Goal: Navigation & Orientation: Find specific page/section

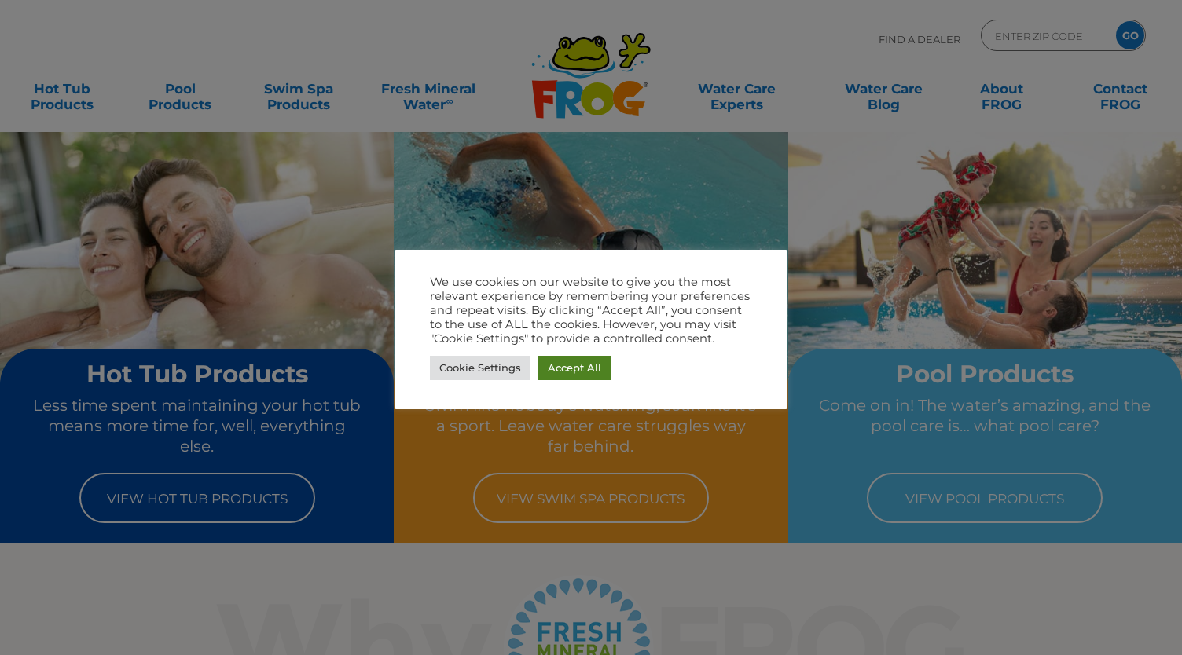
click at [572, 364] on link "Accept All" at bounding box center [574, 368] width 72 height 24
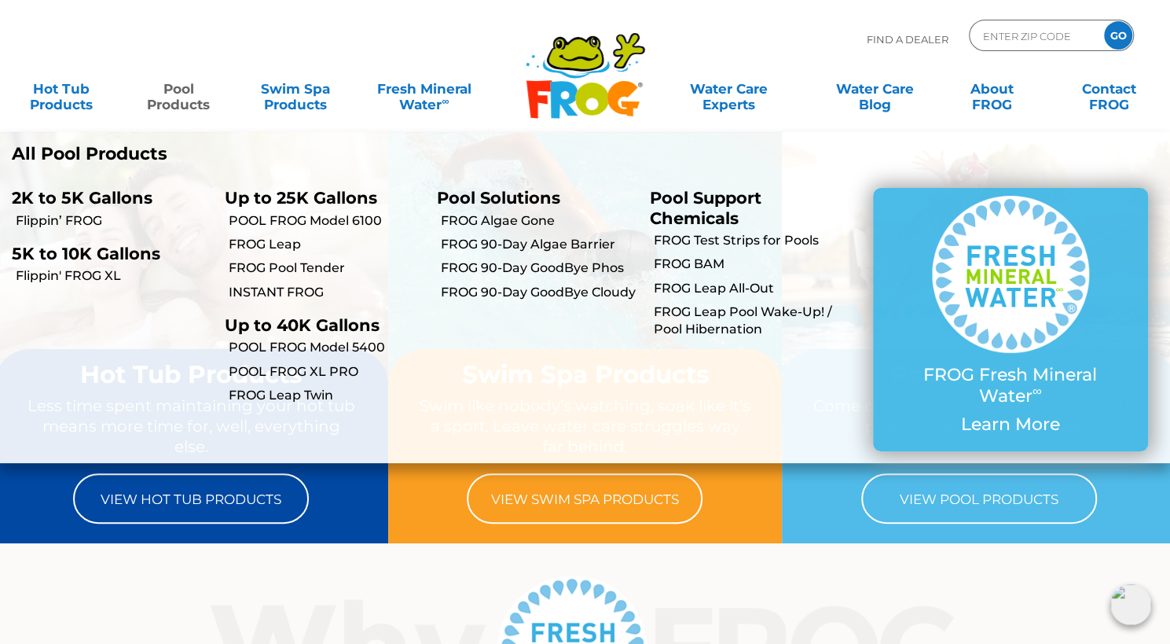
click at [174, 101] on link "Pool Products" at bounding box center [178, 88] width 91 height 31
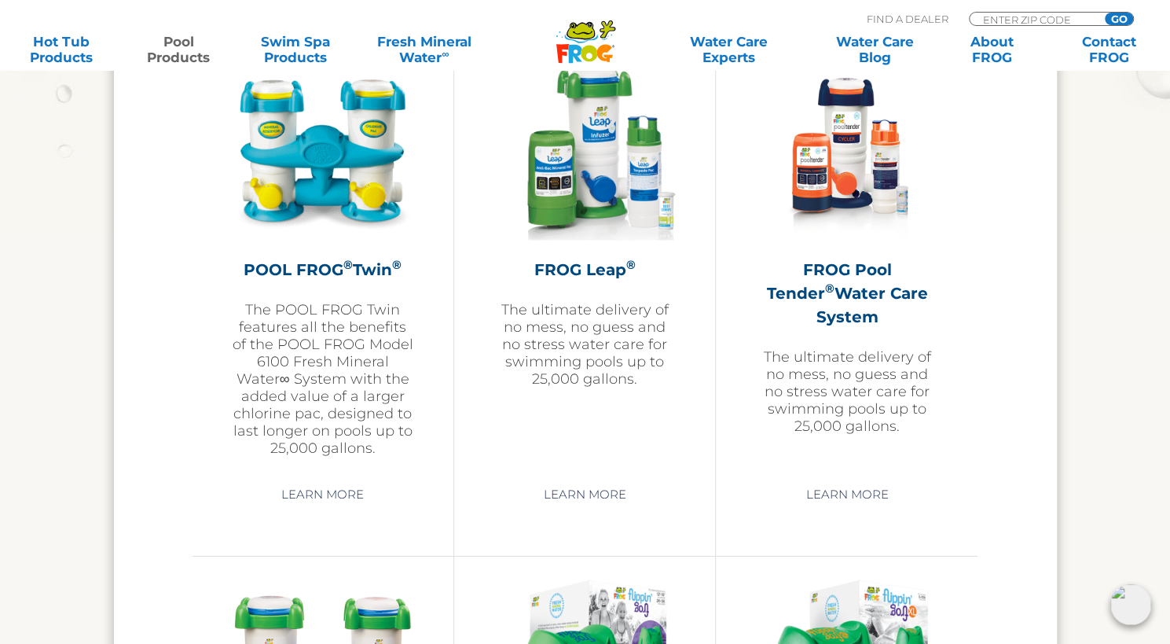
scroll to position [2859, 0]
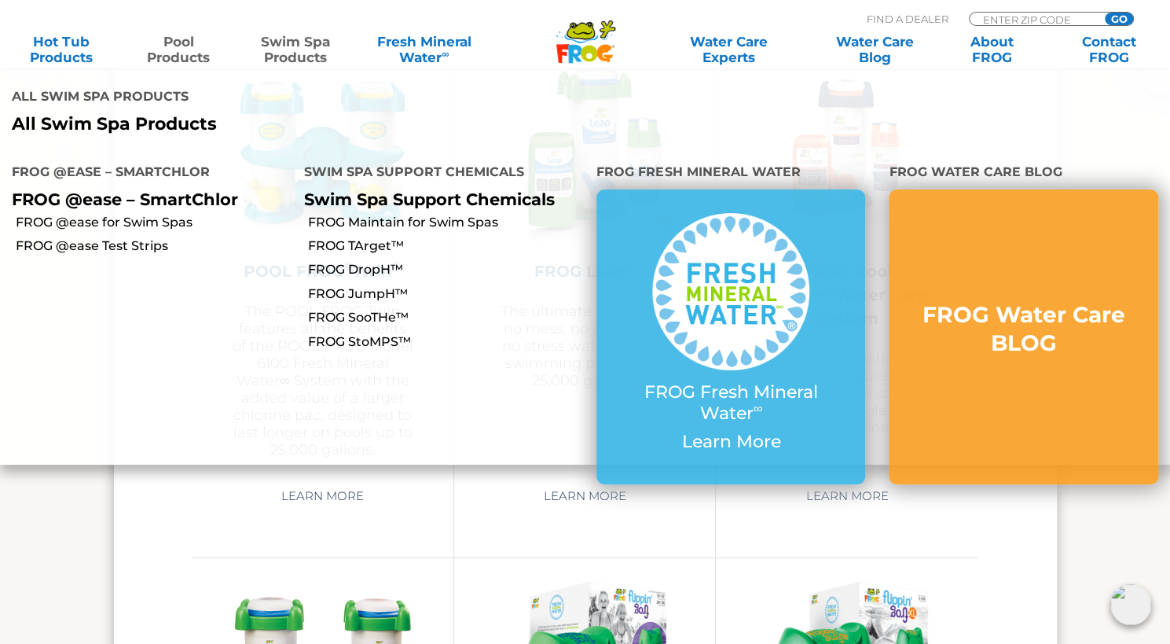
click at [295, 45] on link "Swim Spa Products" at bounding box center [295, 49] width 91 height 31
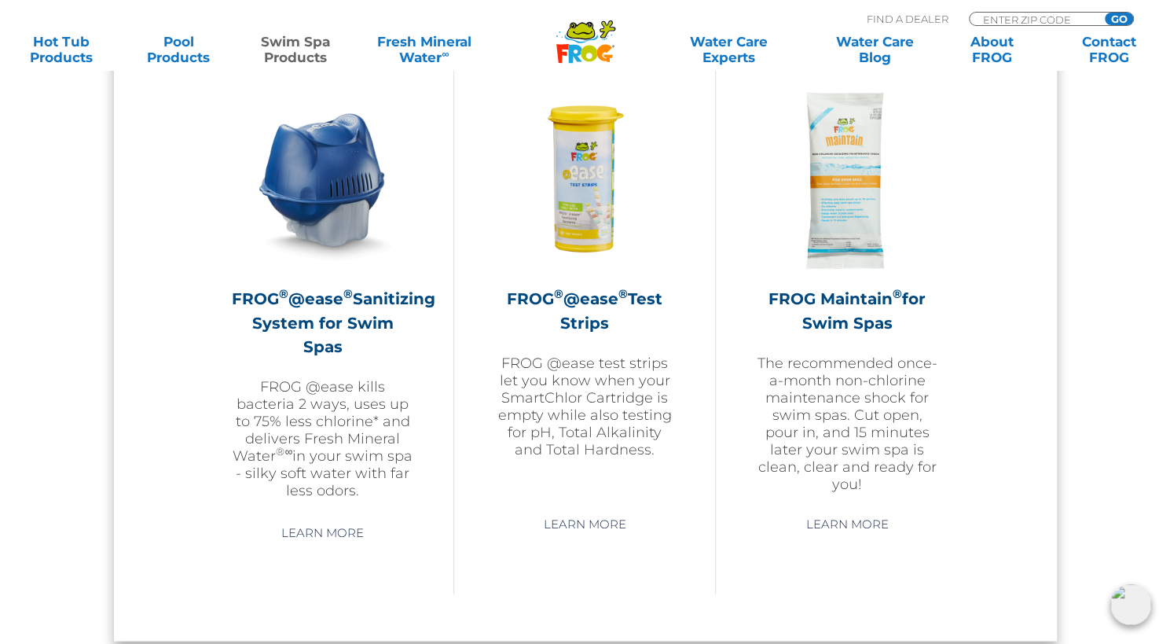
scroll to position [1429, 0]
click at [178, 45] on link "Pool Products" at bounding box center [178, 49] width 91 height 31
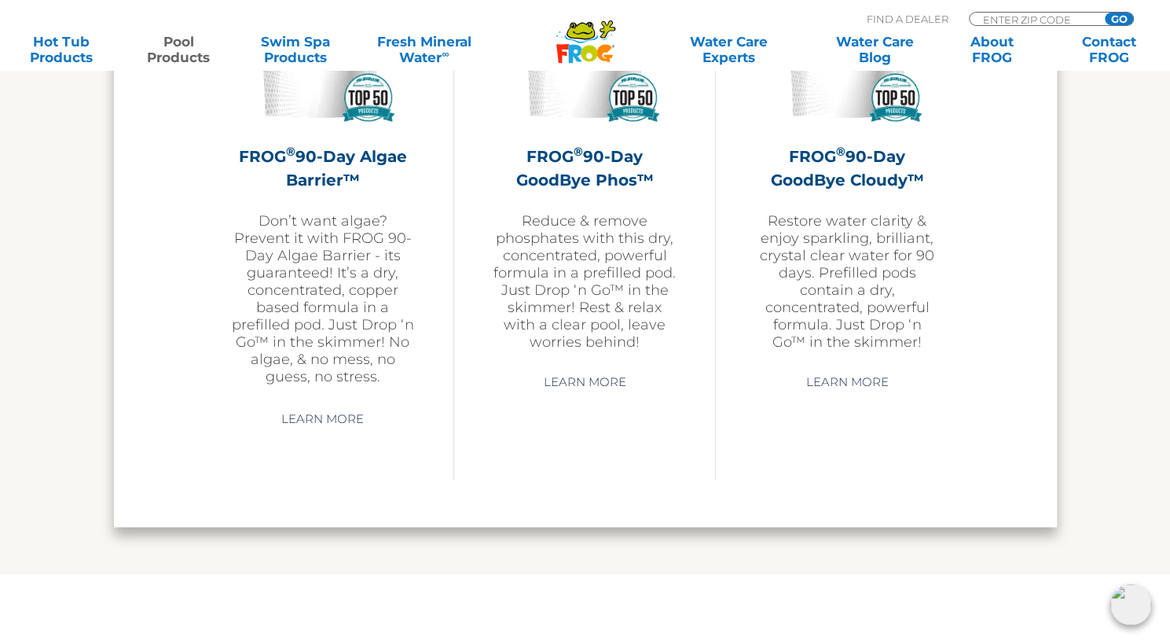
scroll to position [5053, 0]
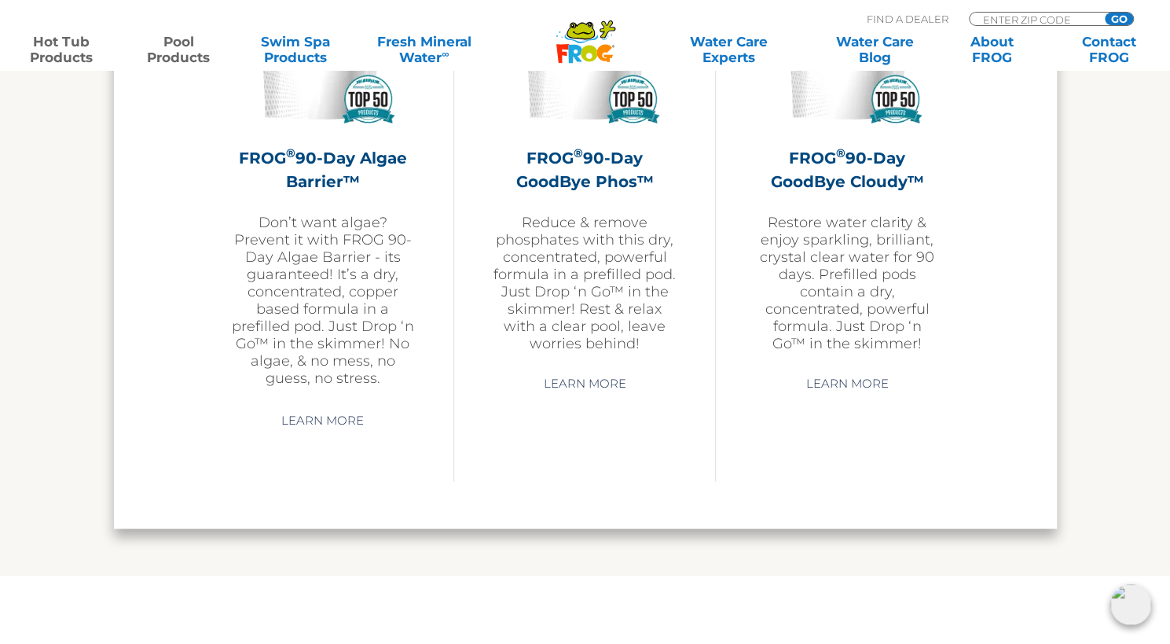
click at [56, 50] on link "Hot Tub Products" at bounding box center [61, 49] width 91 height 31
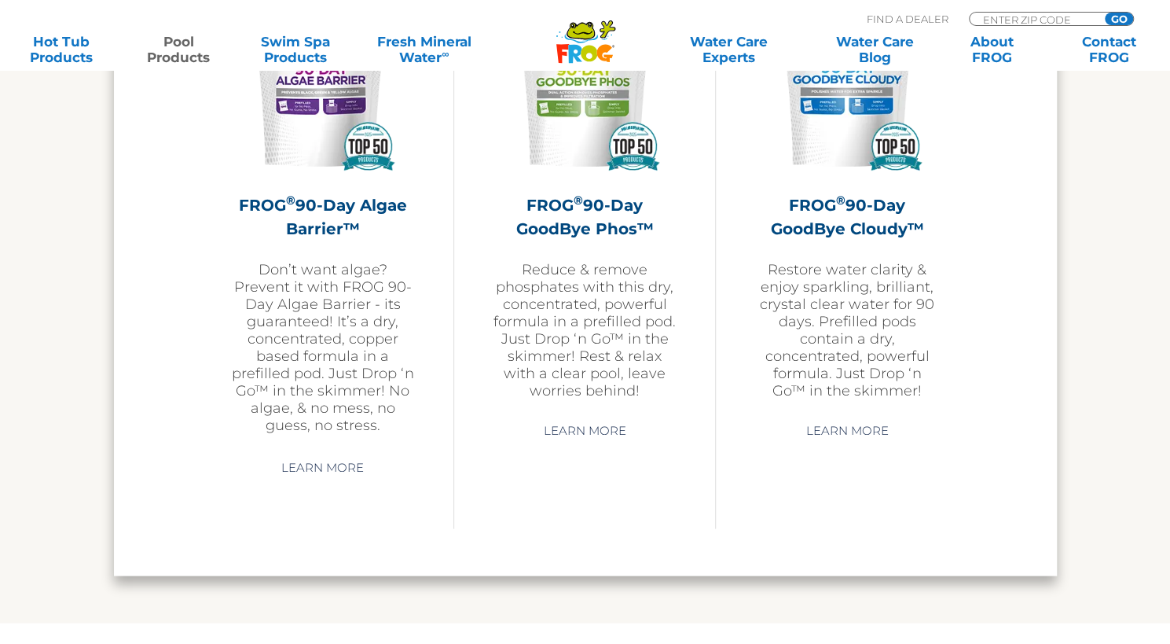
scroll to position [5053, 0]
